Goal: Navigation & Orientation: Find specific page/section

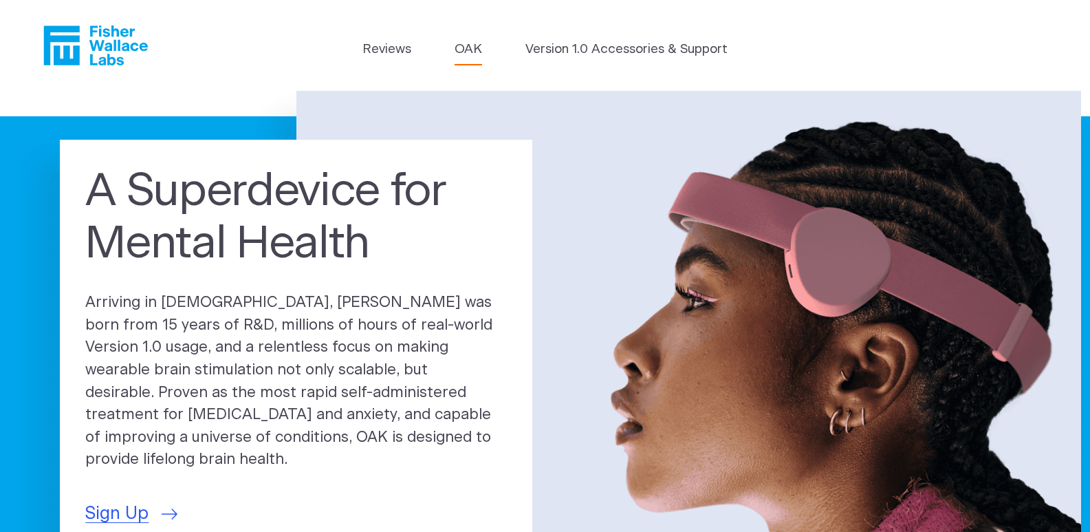
click at [478, 45] on link "OAK" at bounding box center [469, 49] width 28 height 19
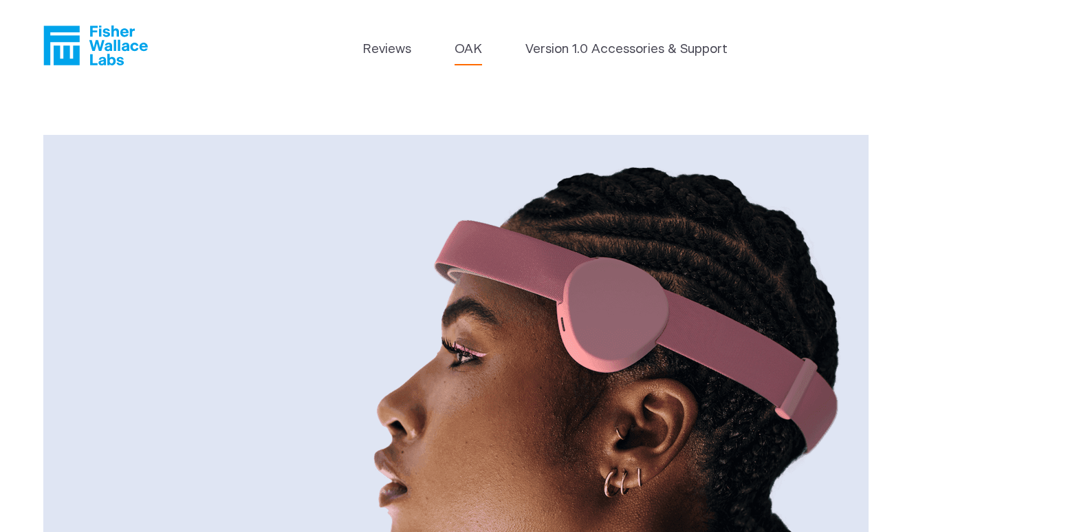
click at [642, 36] on header "Reviews [GEOGRAPHIC_DATA] Version 1.0 Accessories & Support" at bounding box center [545, 45] width 1090 height 91
click at [640, 45] on link "Version 1.0 Accessories & Support" at bounding box center [626, 49] width 202 height 19
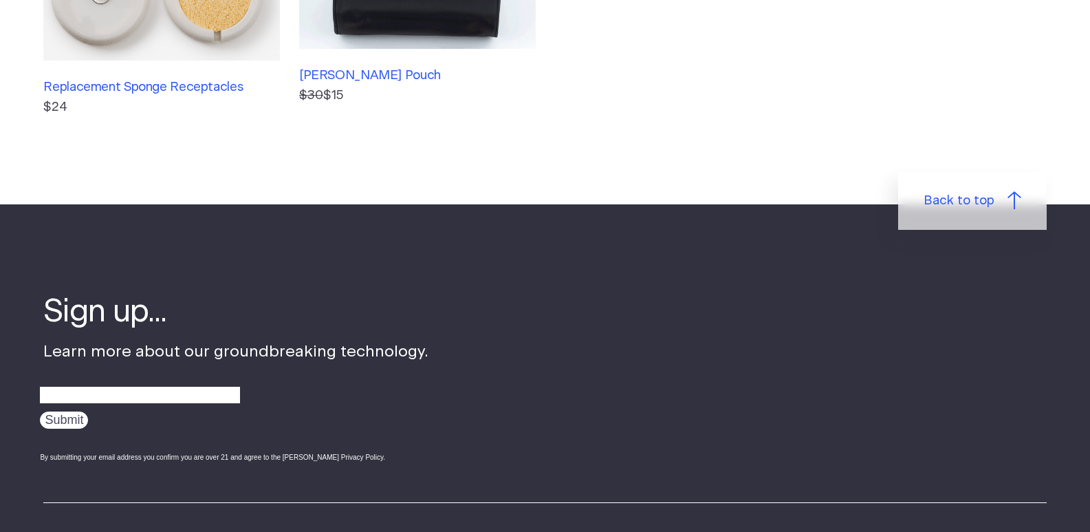
scroll to position [755, 0]
